Goal: Task Accomplishment & Management: Use online tool/utility

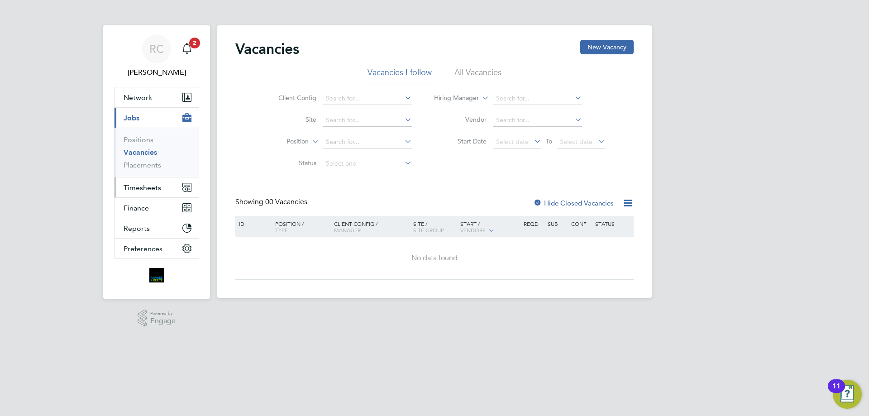
click at [153, 188] on span "Timesheets" at bounding box center [143, 187] width 38 height 9
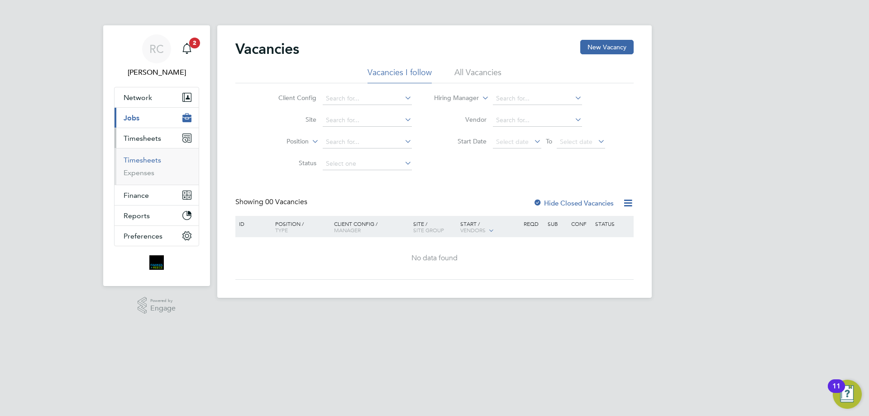
click at [138, 159] on link "Timesheets" at bounding box center [143, 160] width 38 height 9
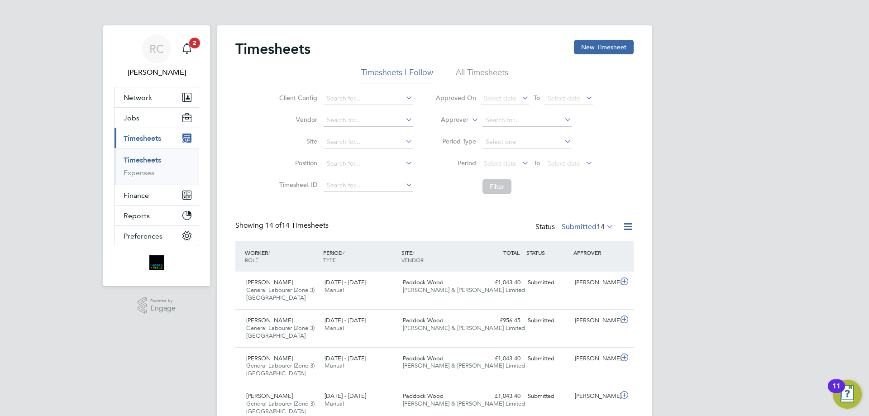
click at [482, 73] on li "All Timesheets" at bounding box center [482, 75] width 52 height 16
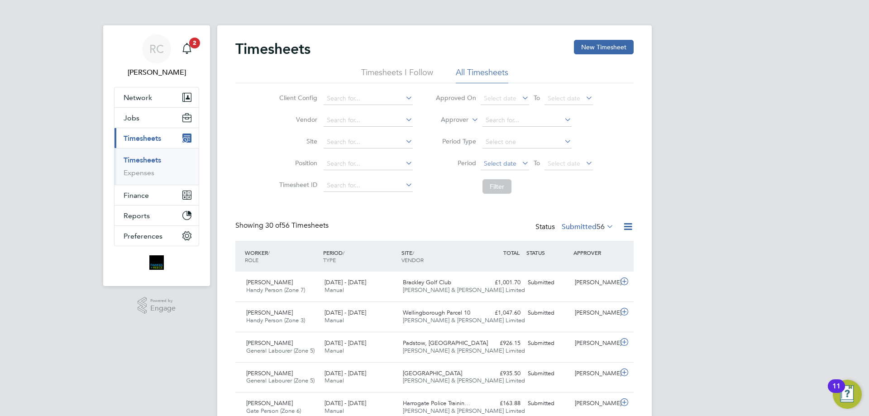
click at [511, 161] on span "Select date" at bounding box center [500, 163] width 33 height 8
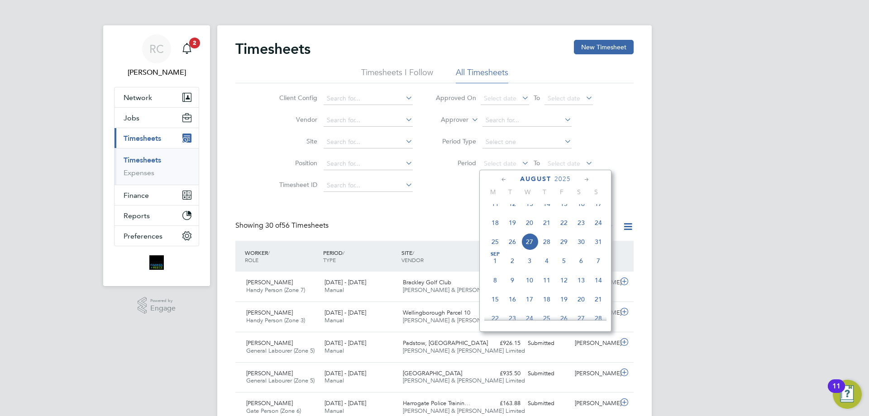
click at [494, 231] on span "18" at bounding box center [494, 222] width 17 height 17
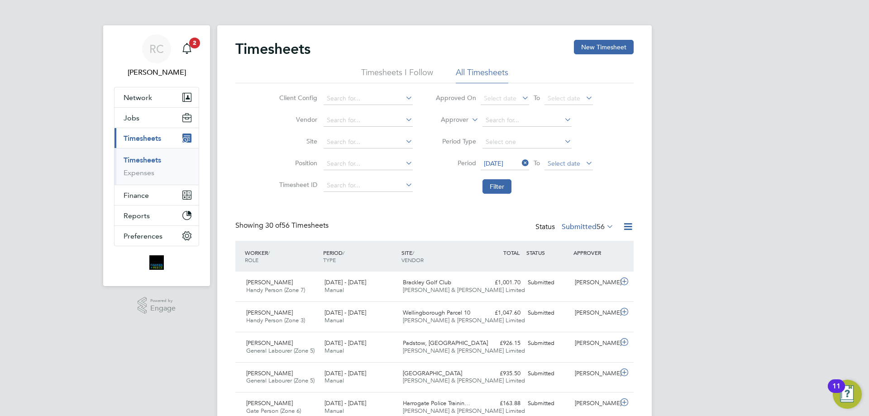
click at [556, 162] on span "Select date" at bounding box center [563, 163] width 33 height 8
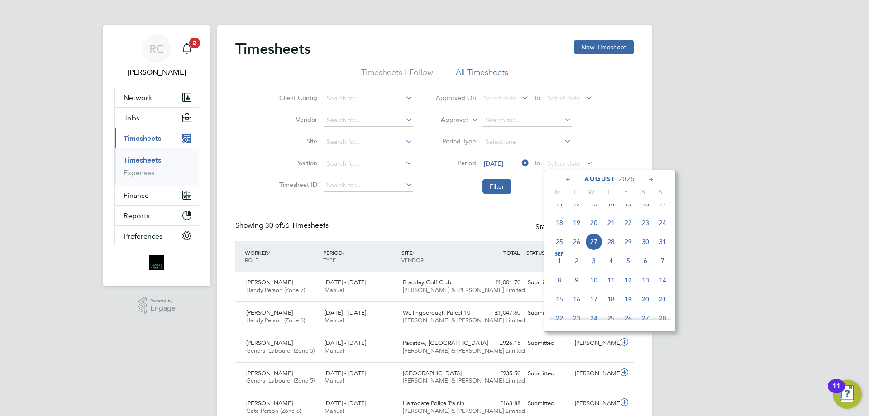
click at [666, 230] on span "24" at bounding box center [662, 222] width 17 height 17
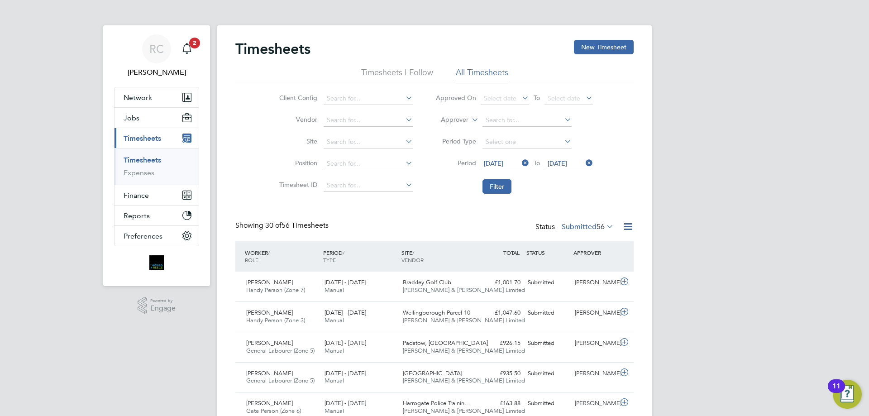
click at [605, 224] on icon at bounding box center [605, 226] width 0 height 13
click at [572, 281] on li "Approved" at bounding box center [573, 281] width 42 height 13
click at [626, 224] on icon at bounding box center [627, 226] width 11 height 11
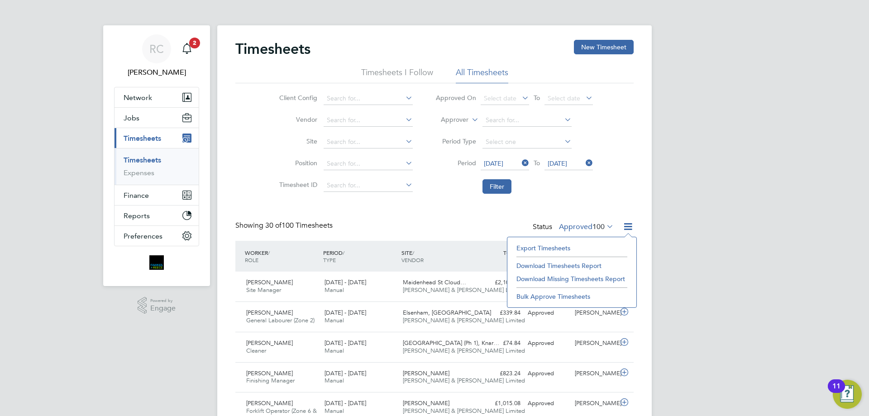
click at [561, 265] on li "Download Timesheets Report" at bounding box center [572, 265] width 120 height 13
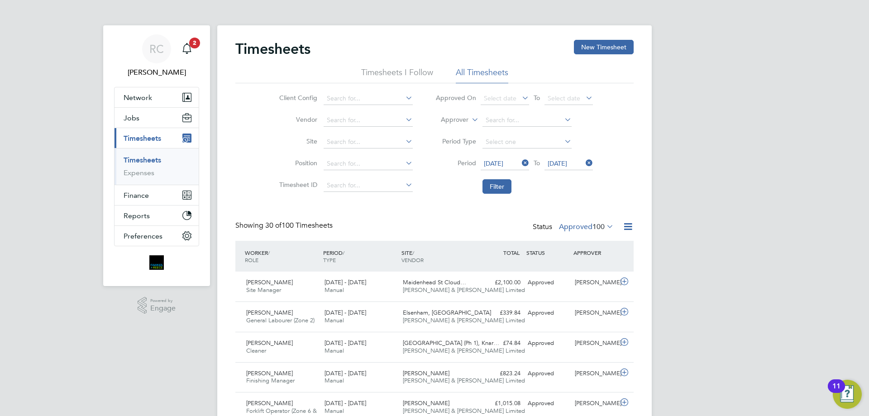
click at [145, 160] on link "Timesheets" at bounding box center [143, 160] width 38 height 9
click at [593, 48] on button "New Timesheet" at bounding box center [604, 47] width 60 height 14
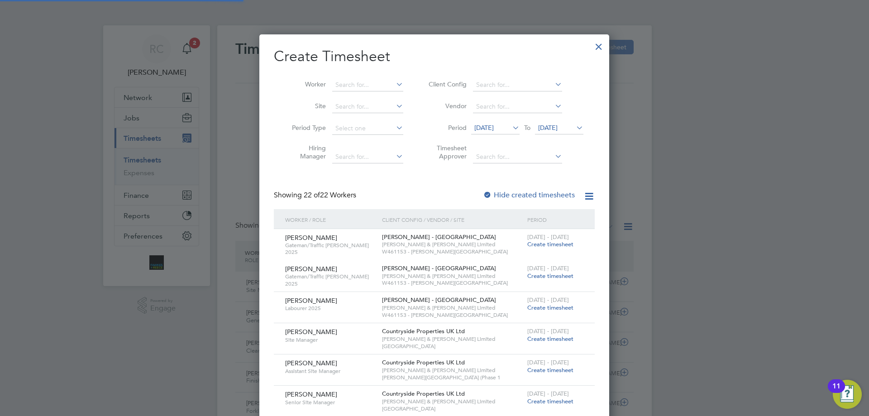
scroll to position [5, 5]
click at [496, 191] on label "Hide created timesheets" at bounding box center [529, 194] width 92 height 9
click at [359, 85] on input at bounding box center [367, 85] width 71 height 13
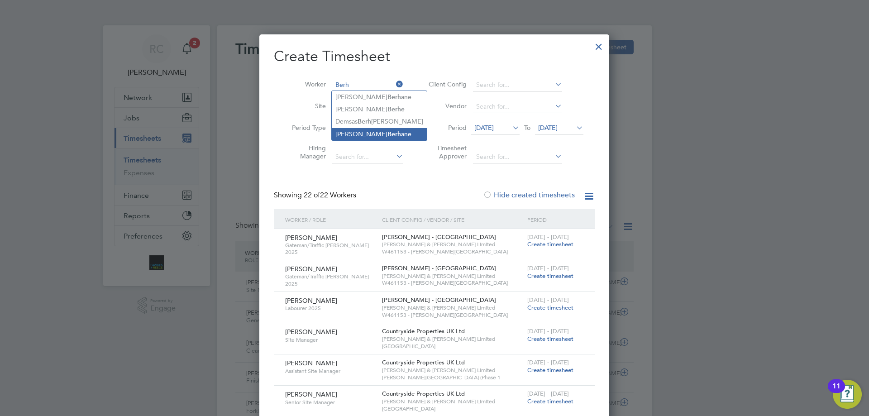
click at [387, 131] on b "Berh" at bounding box center [394, 134] width 14 height 8
type input "[PERSON_NAME]"
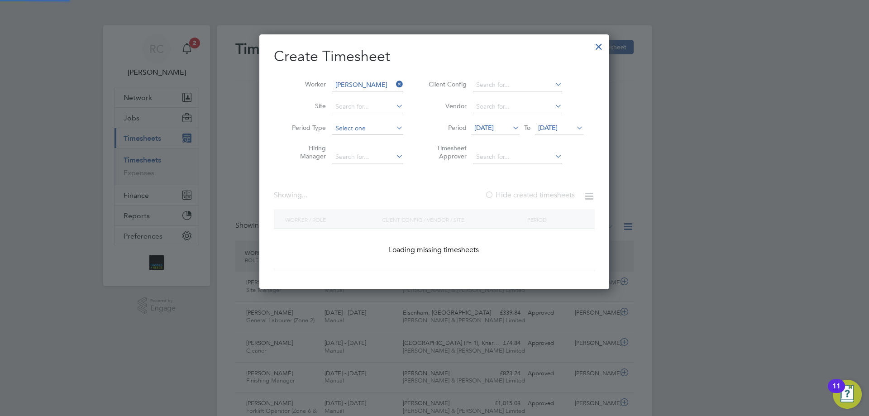
scroll to position [5, 5]
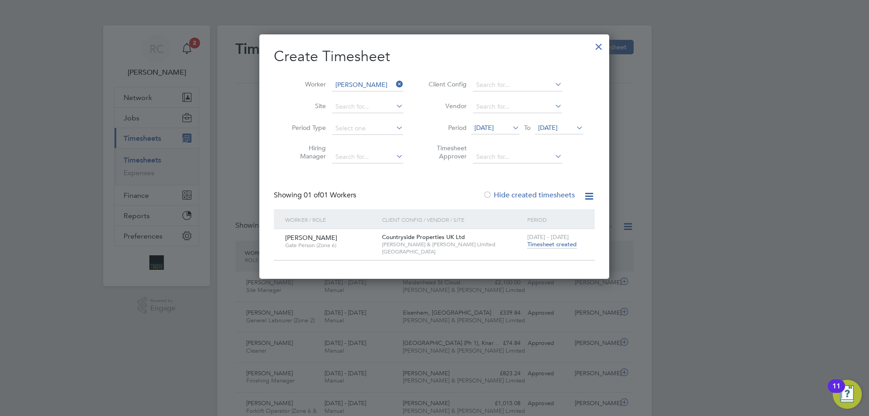
click at [297, 242] on span "Gate Person (Zone 6)" at bounding box center [330, 245] width 90 height 7
click at [560, 242] on span "Timesheet created" at bounding box center [551, 244] width 49 height 8
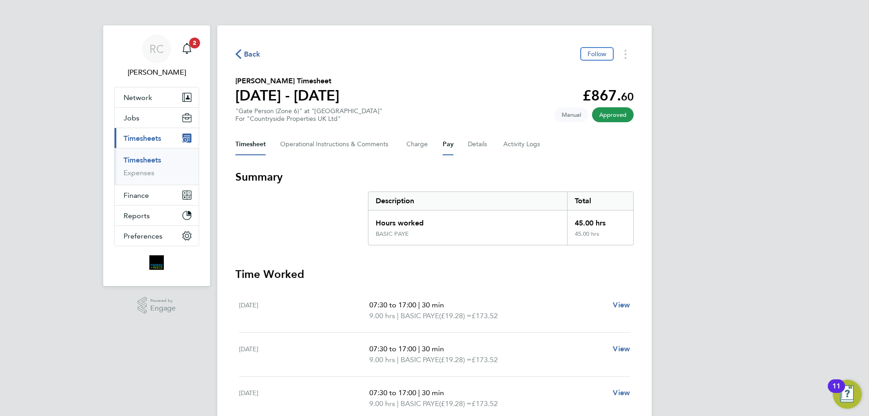
click at [444, 145] on button "Pay" at bounding box center [448, 144] width 11 height 22
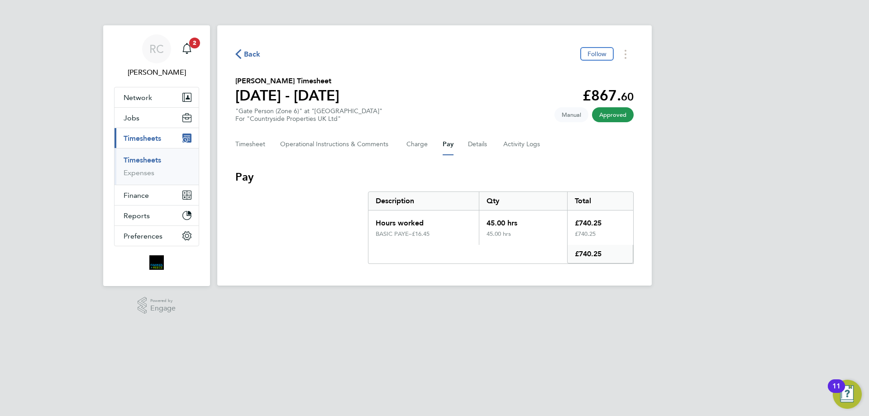
click at [404, 149] on div "Timesheet Operational Instructions & Comments Charge Pay Details Activity Logs" at bounding box center [434, 144] width 398 height 22
click at [413, 147] on button "Charge" at bounding box center [417, 144] width 22 height 22
click at [147, 158] on link "Timesheets" at bounding box center [143, 160] width 38 height 9
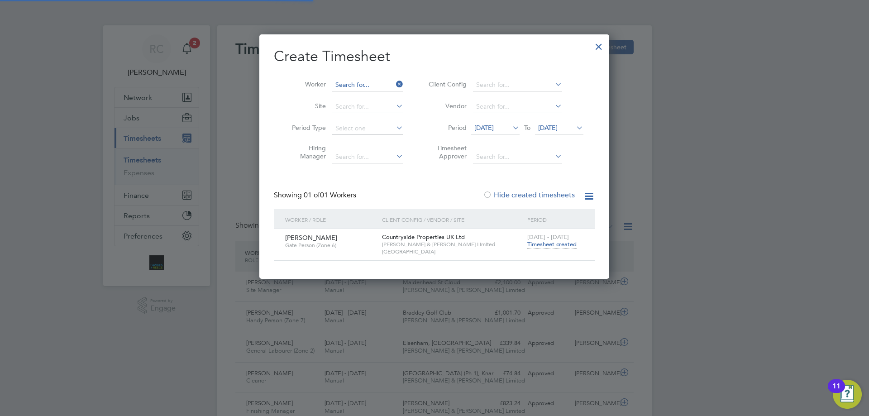
scroll to position [23, 79]
click at [351, 81] on input at bounding box center [367, 85] width 71 height 13
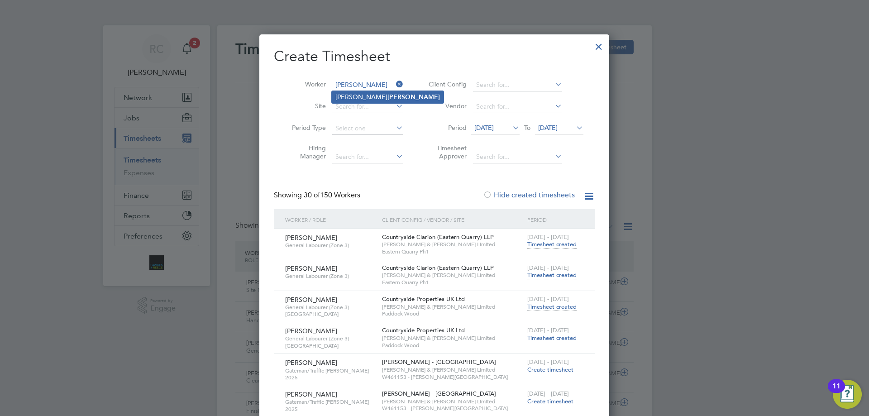
click at [352, 94] on li "[PERSON_NAME]" at bounding box center [388, 97] width 112 height 12
type input "[PERSON_NAME]"
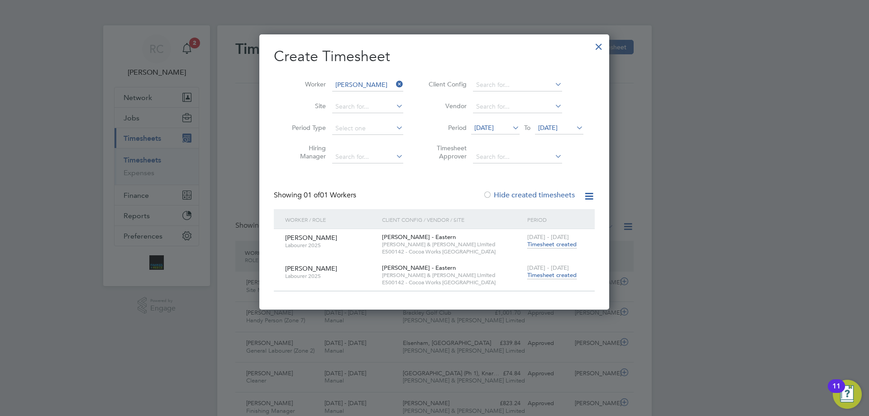
click at [546, 275] on span "Timesheet created" at bounding box center [551, 275] width 49 height 8
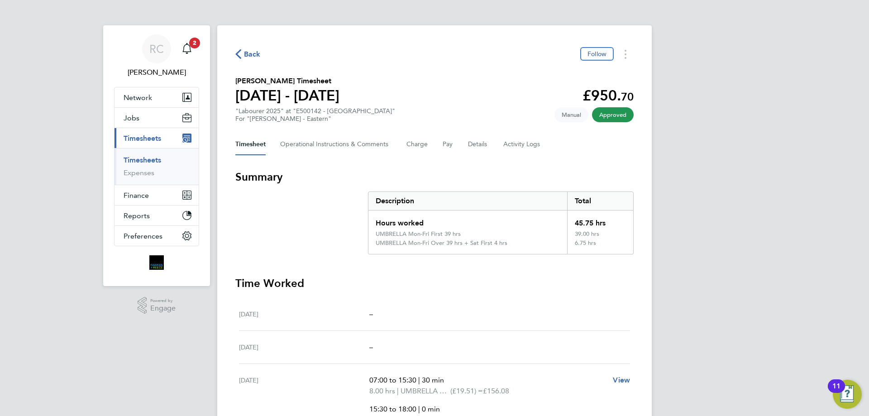
click at [147, 160] on link "Timesheets" at bounding box center [143, 160] width 38 height 9
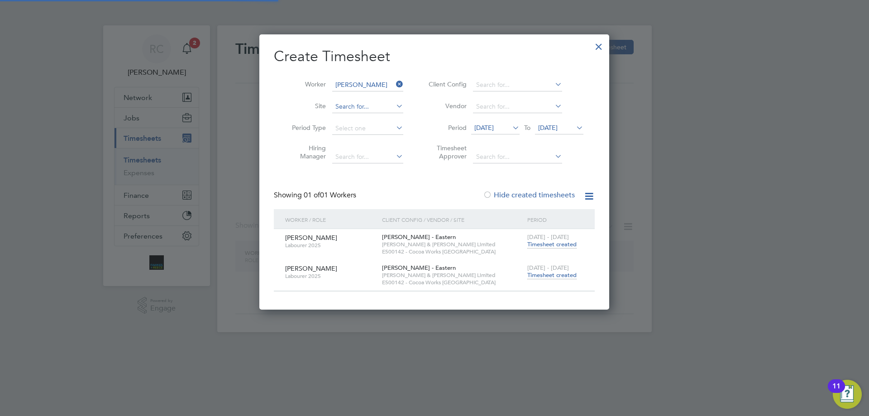
scroll to position [275, 350]
click at [353, 87] on input "[PERSON_NAME]" at bounding box center [367, 85] width 71 height 13
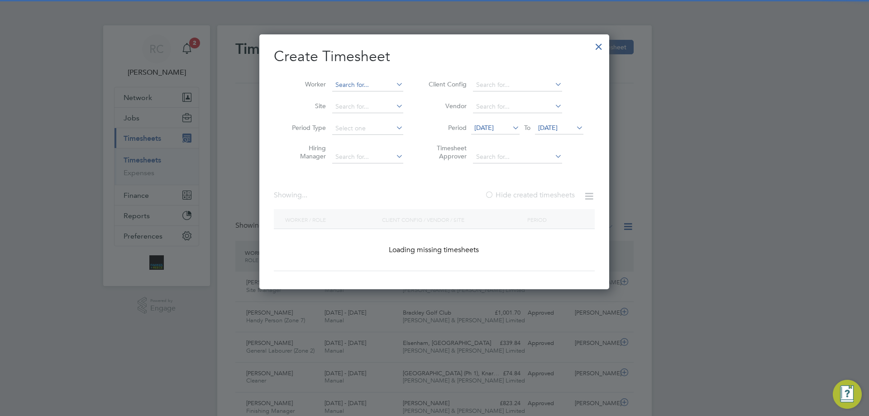
scroll to position [23, 79]
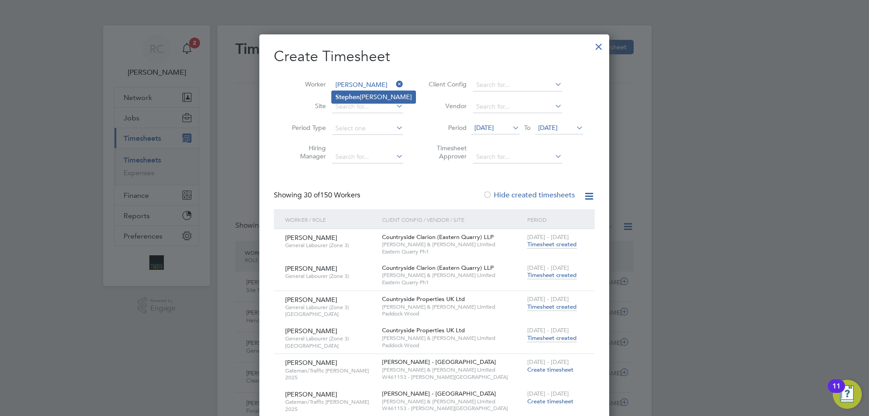
click at [374, 95] on li "St e phen [PERSON_NAME]" at bounding box center [374, 97] width 84 height 12
type input "[PERSON_NAME]"
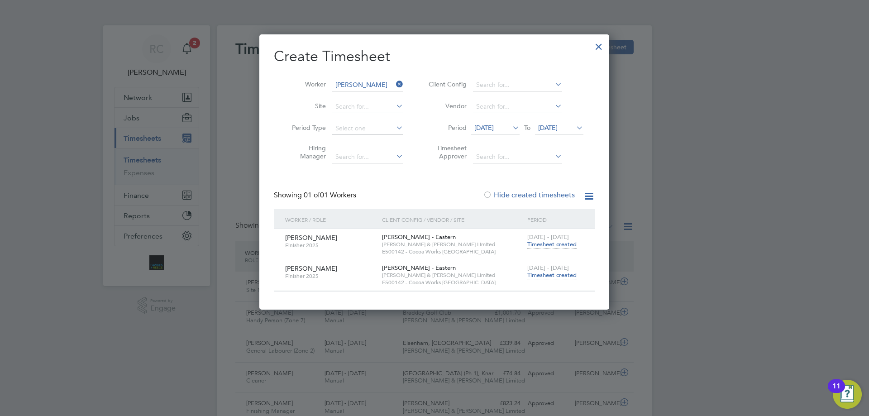
click at [565, 271] on span "Timesheet created" at bounding box center [551, 275] width 49 height 8
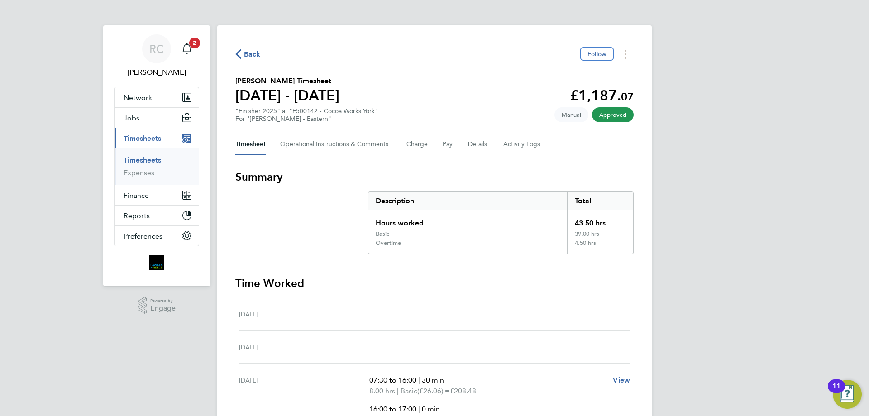
click at [159, 157] on link "Timesheets" at bounding box center [143, 160] width 38 height 9
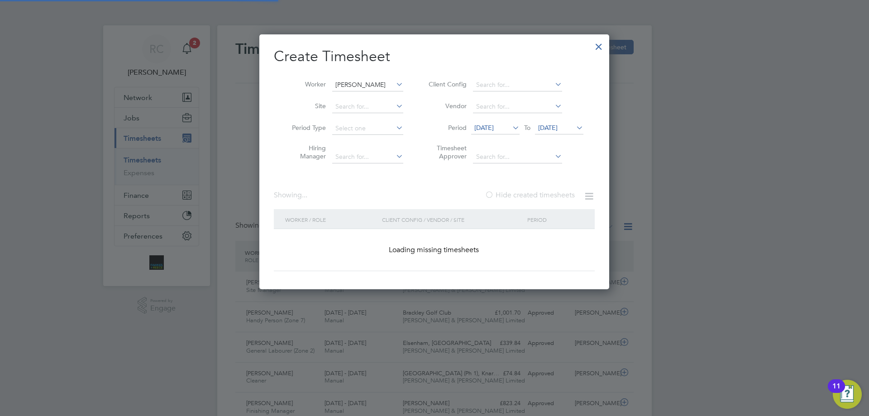
click at [366, 81] on input "[PERSON_NAME]" at bounding box center [367, 85] width 71 height 13
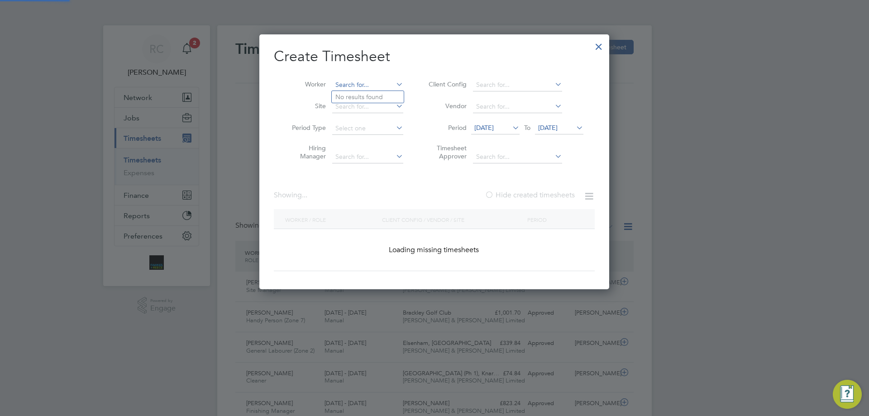
scroll to position [23, 79]
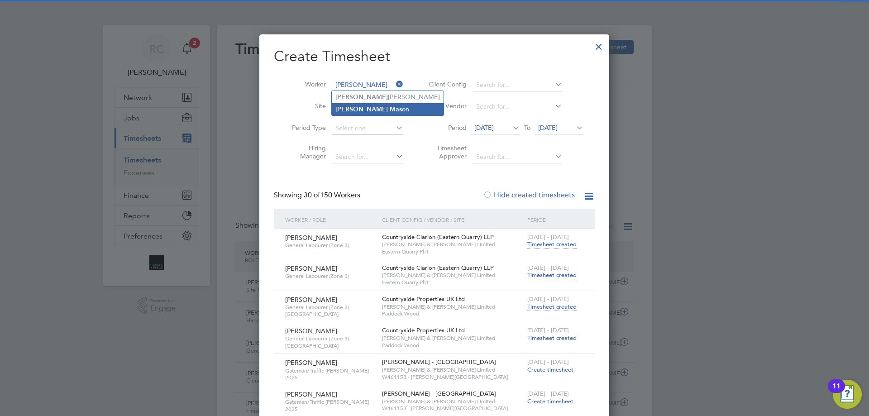
click at [367, 107] on li "[PERSON_NAME] on" at bounding box center [388, 109] width 112 height 12
type input "[PERSON_NAME]"
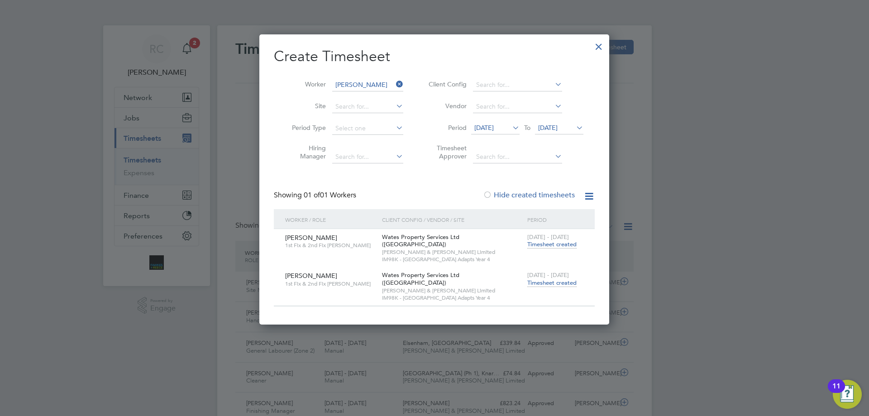
click at [542, 279] on span "Timesheet created" at bounding box center [551, 283] width 49 height 8
